Goal: Information Seeking & Learning: Learn about a topic

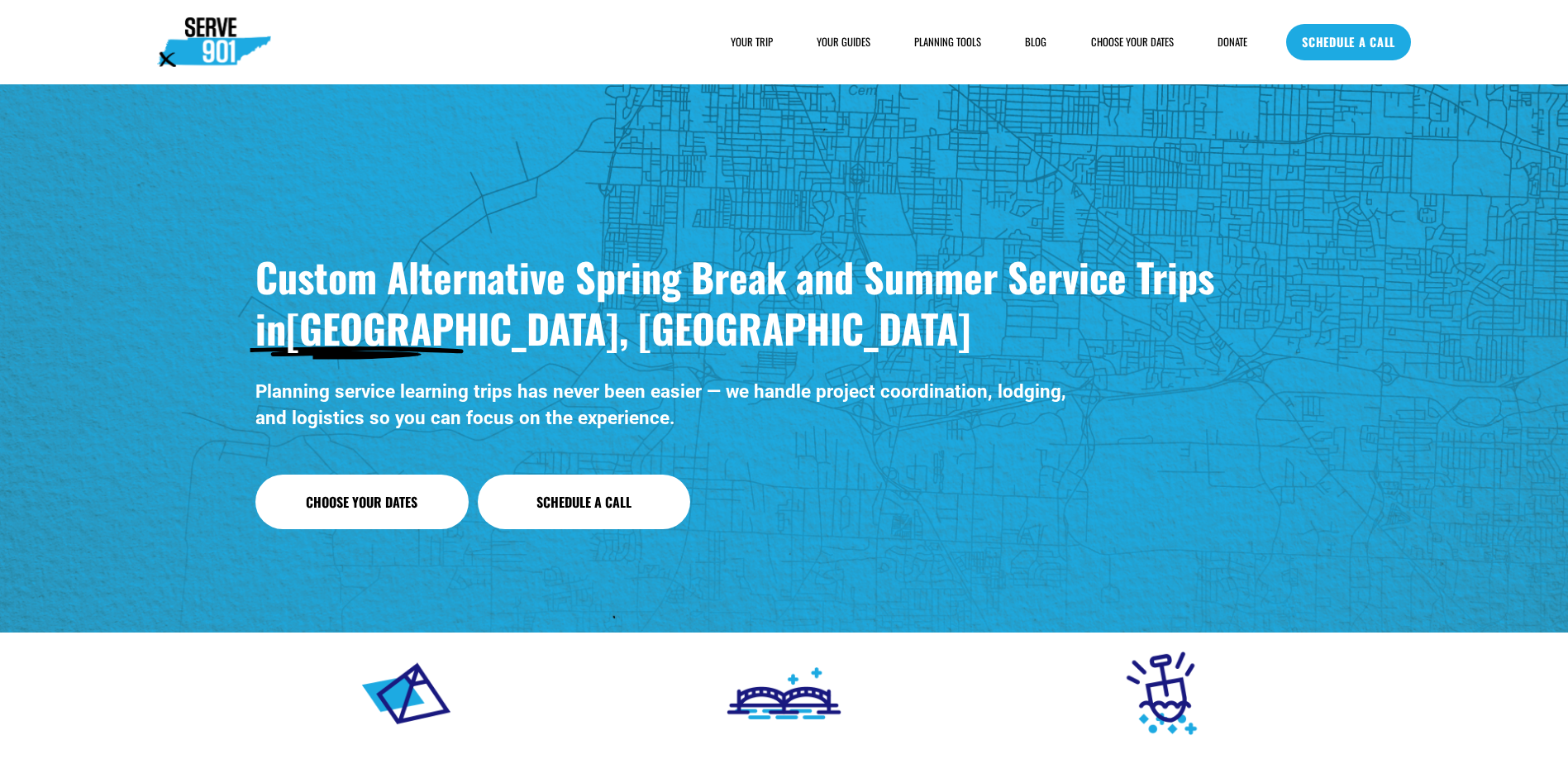
click at [0, 0] on span "FAQs" at bounding box center [0, 0] width 0 height 0
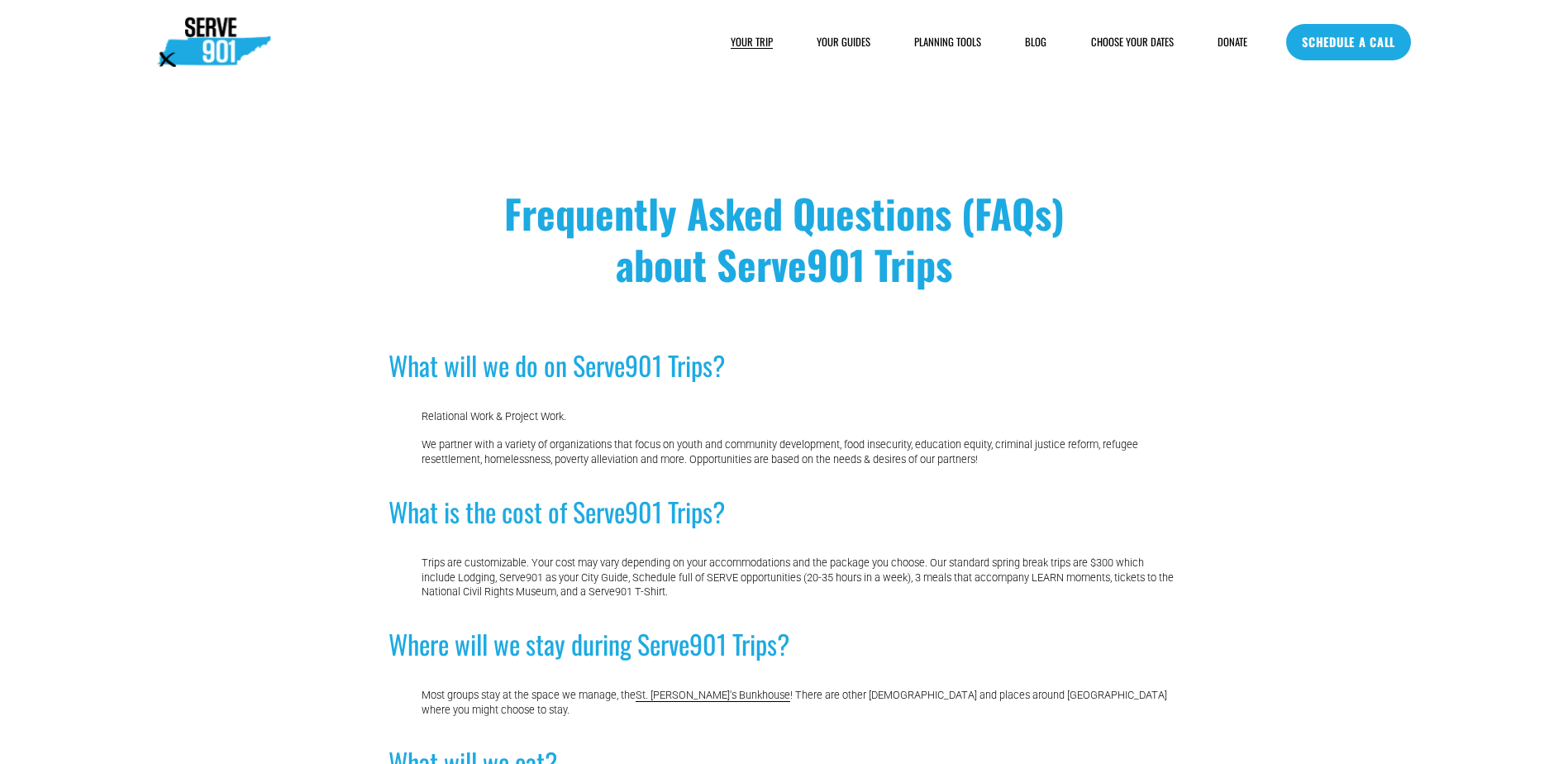
click at [0, 0] on span "SAMPLE SCHEDULE" at bounding box center [0, 0] width 0 height 0
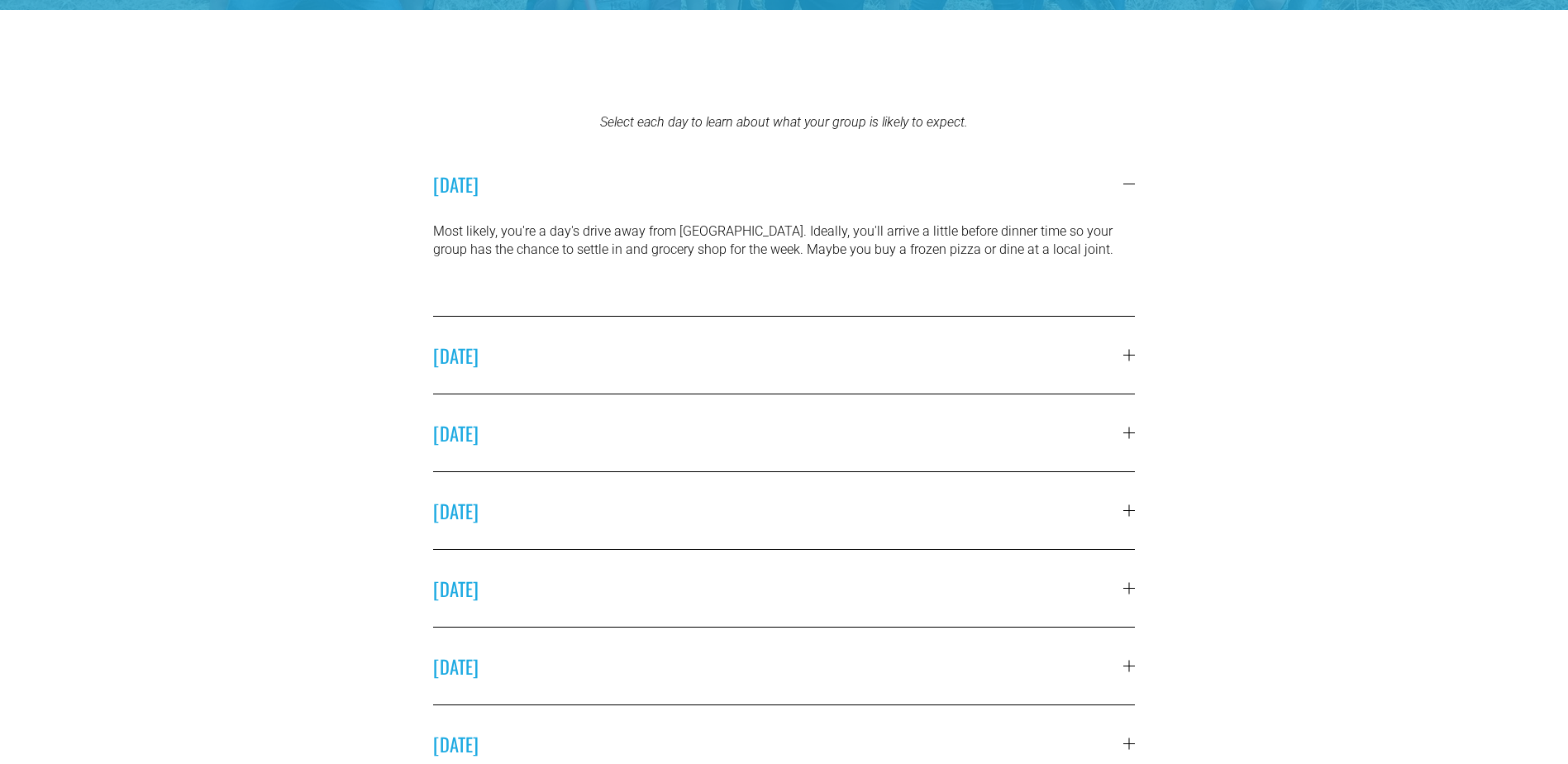
scroll to position [496, 0]
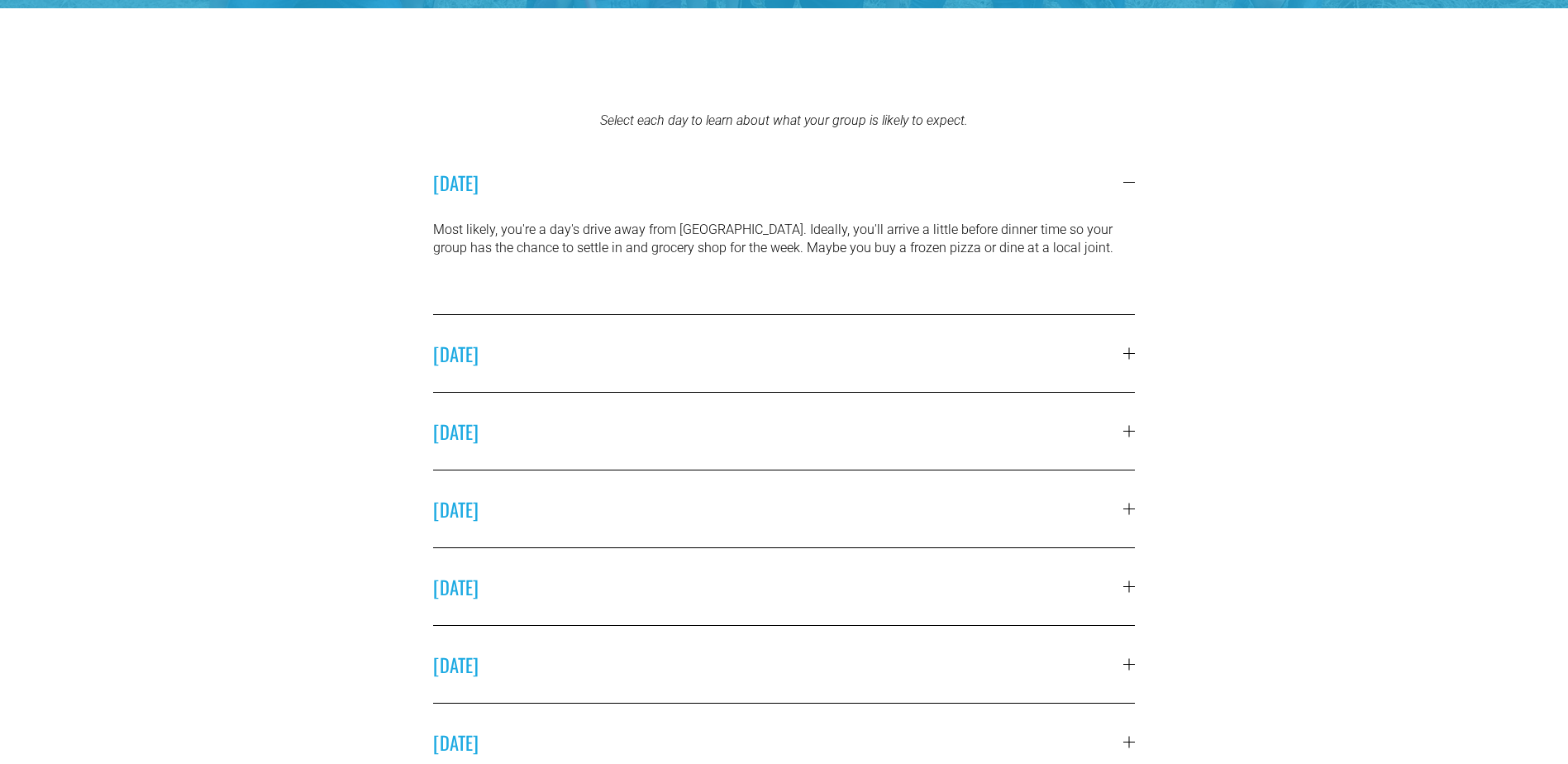
click at [1127, 355] on div at bounding box center [1129, 353] width 12 height 12
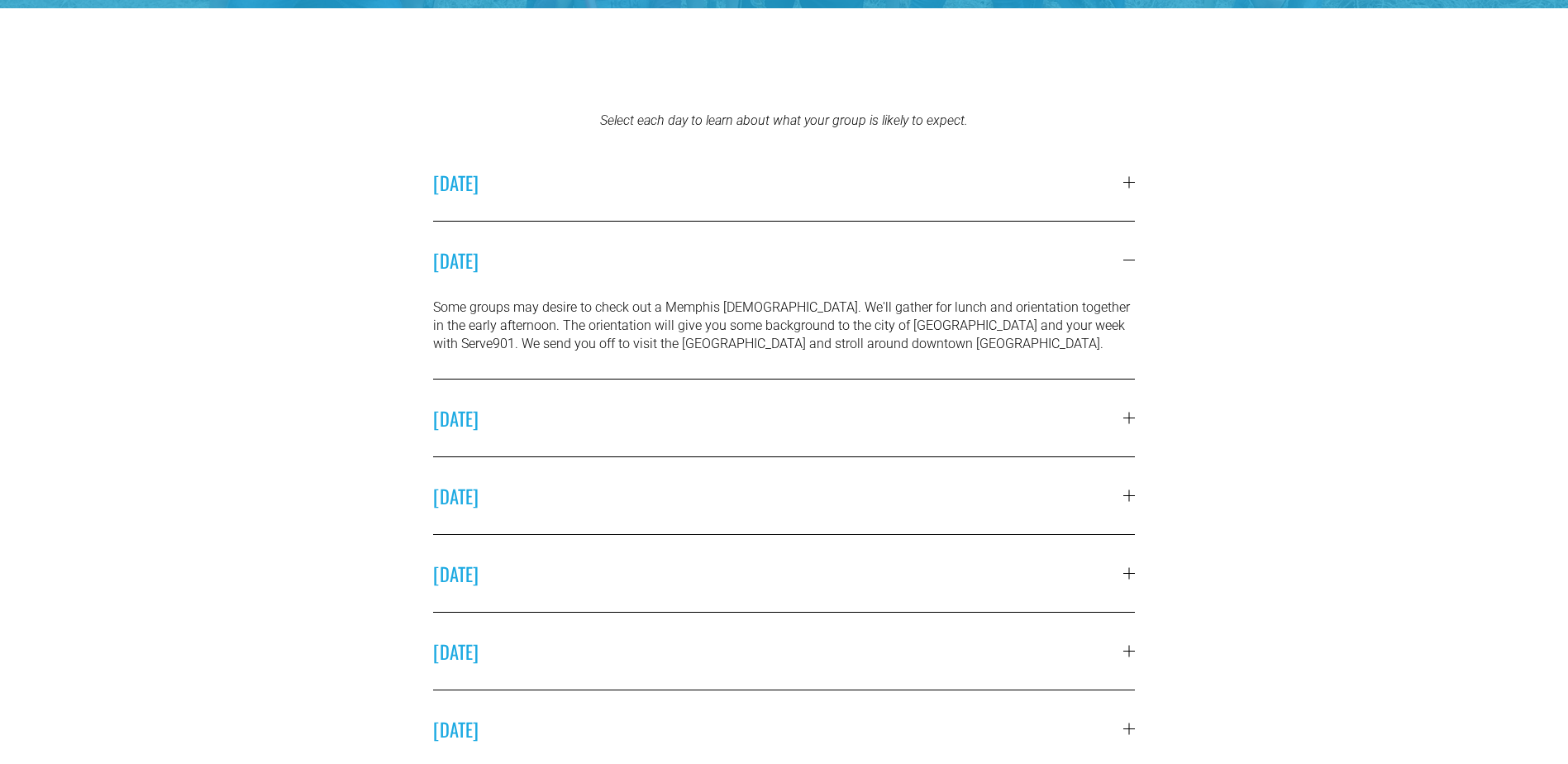
click at [1129, 420] on div at bounding box center [1129, 418] width 1 height 12
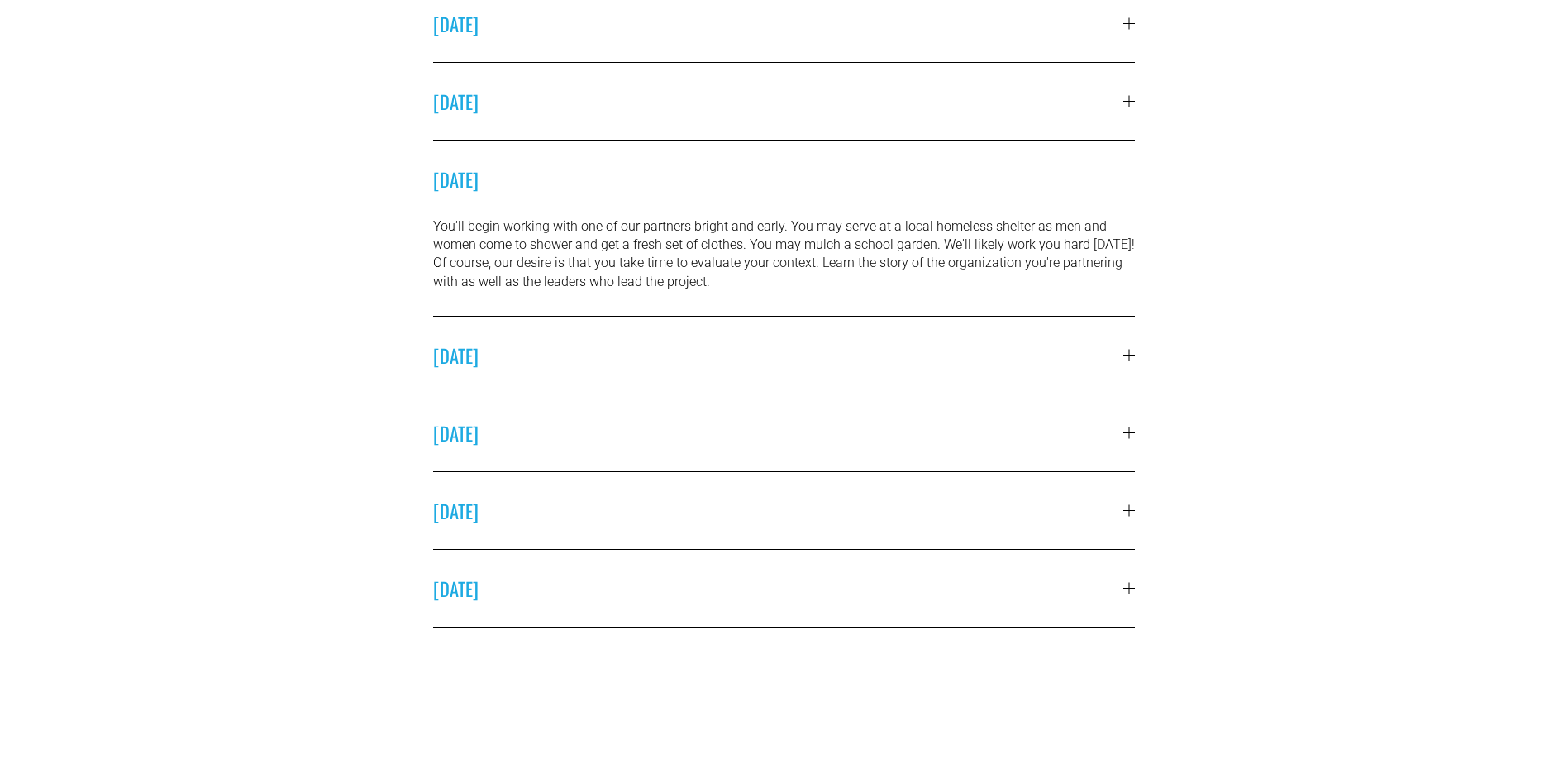
scroll to position [662, 0]
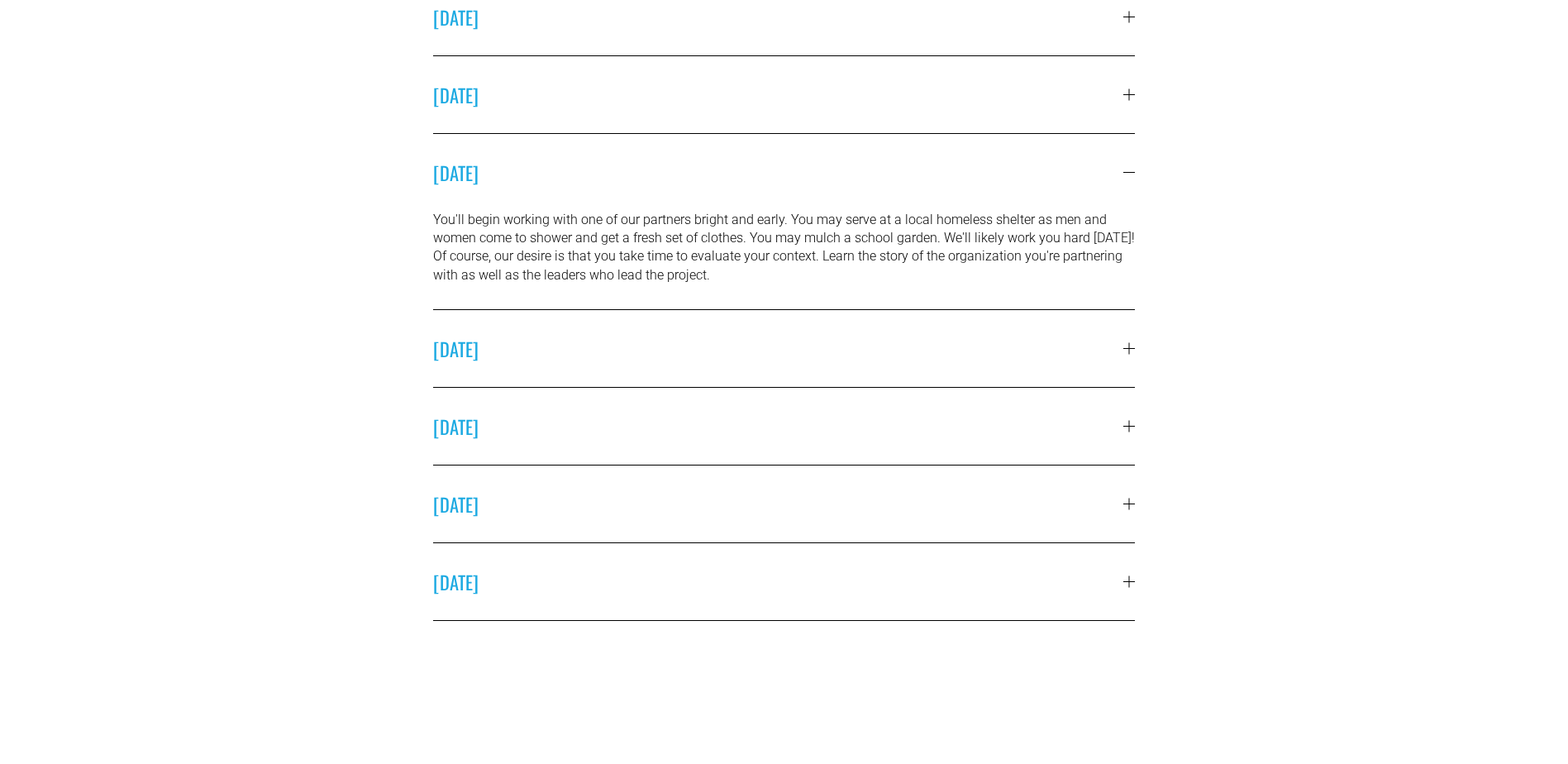
click at [1122, 344] on span "TUESDAY" at bounding box center [778, 349] width 691 height 27
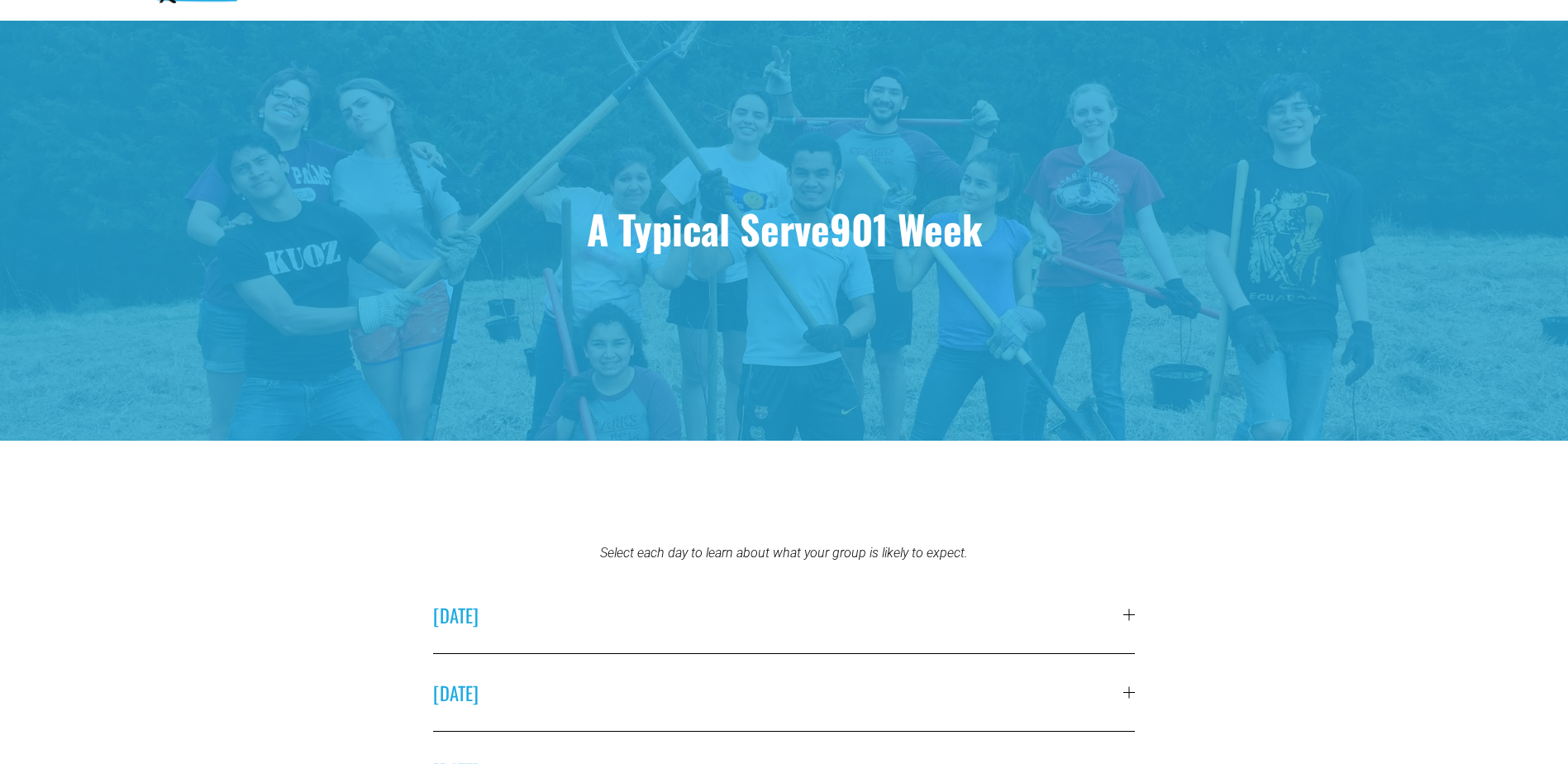
scroll to position [0, 0]
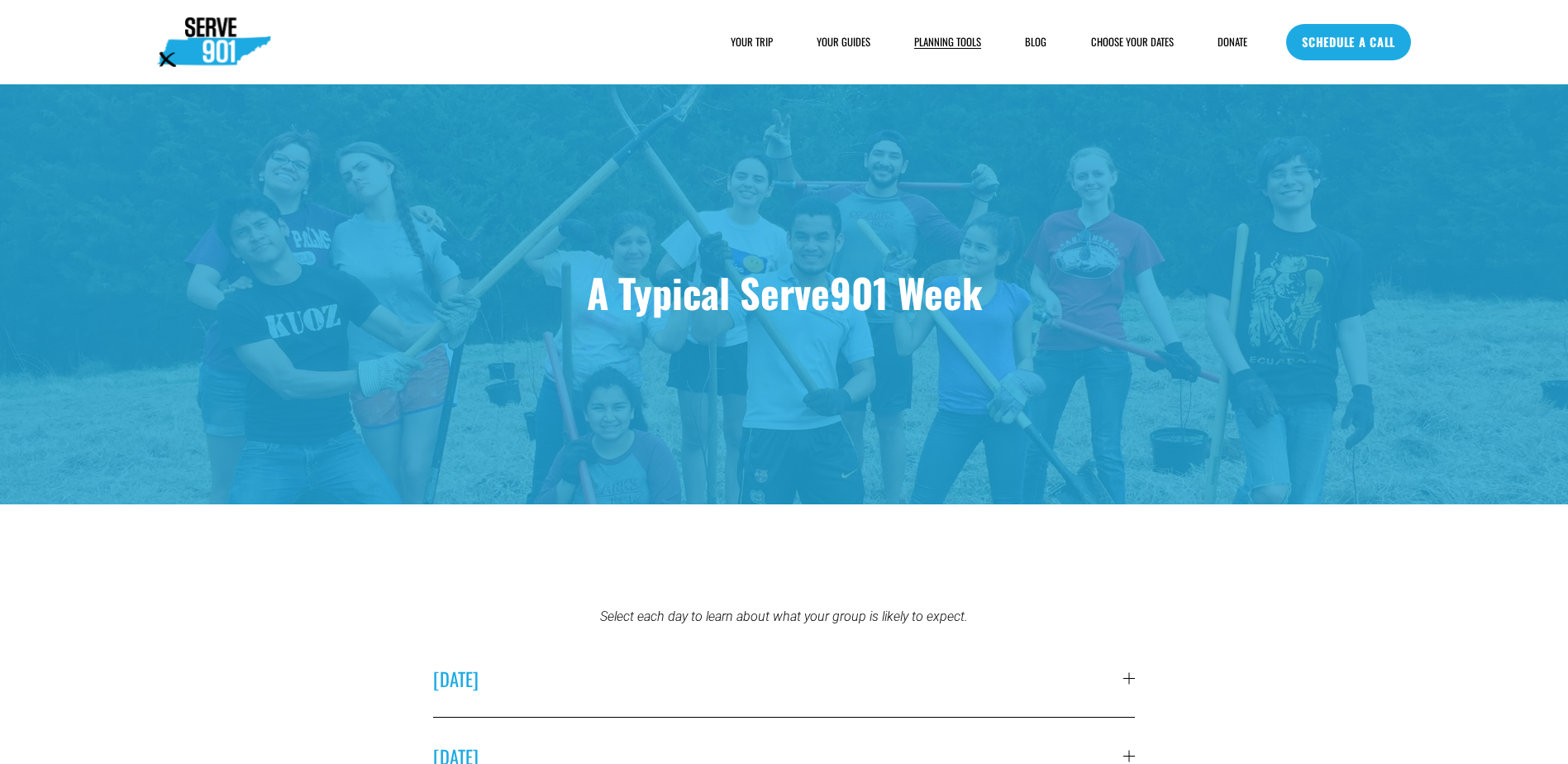
click at [199, 42] on img at bounding box center [214, 42] width 114 height 50
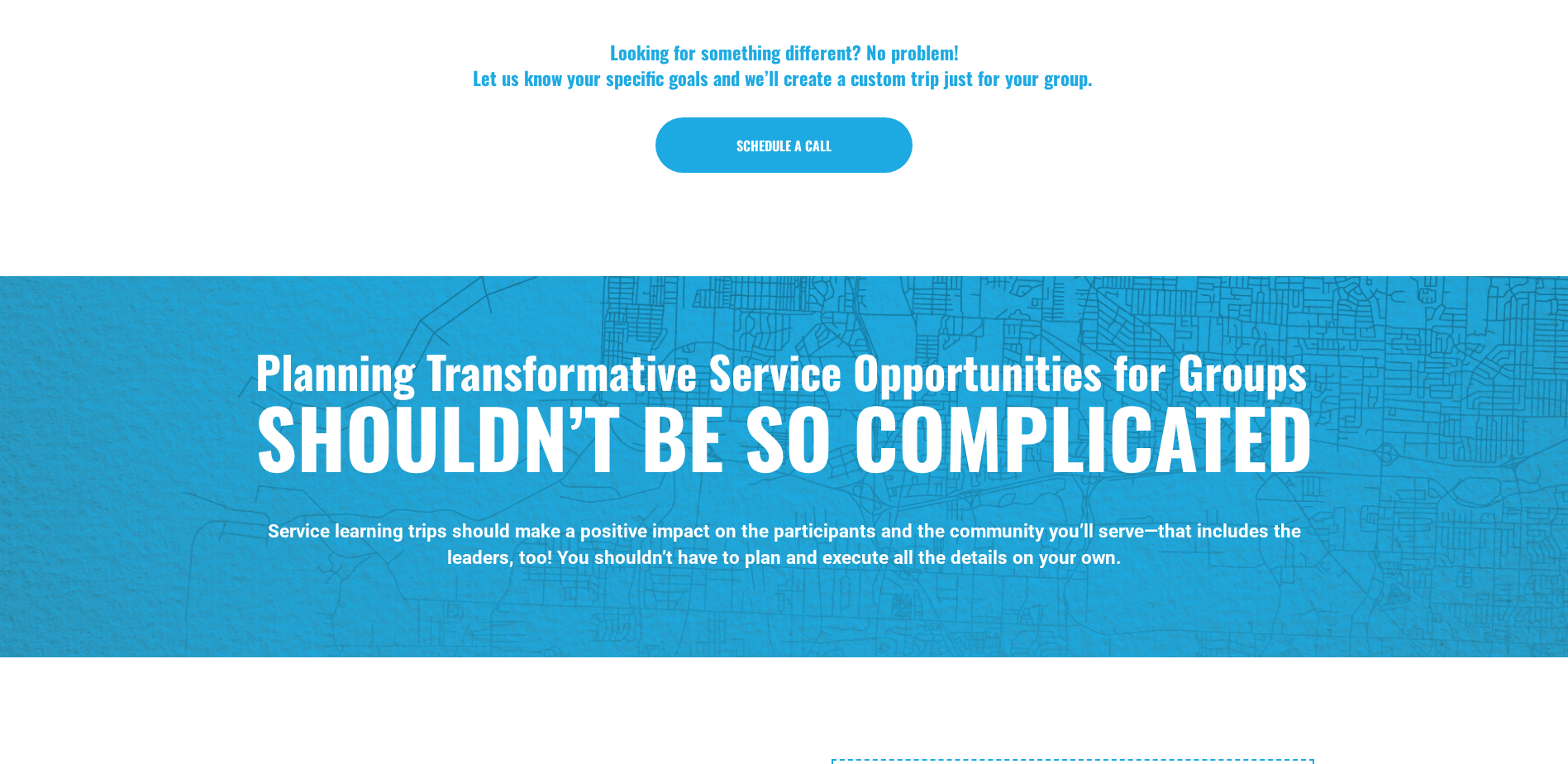
scroll to position [2233, 0]
